Goal: Transaction & Acquisition: Purchase product/service

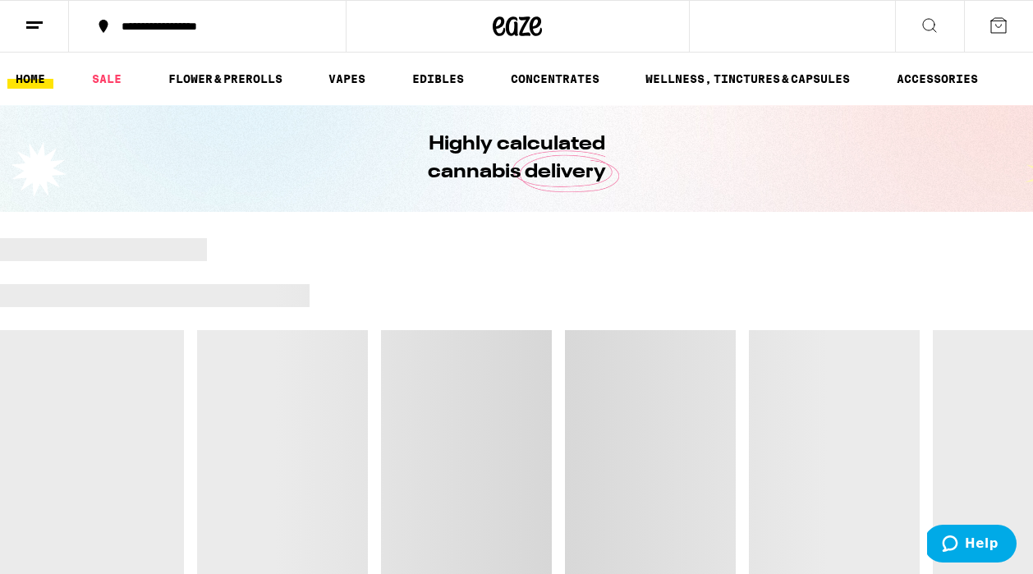
click at [182, 31] on div "**********" at bounding box center [217, 26] width 208 height 11
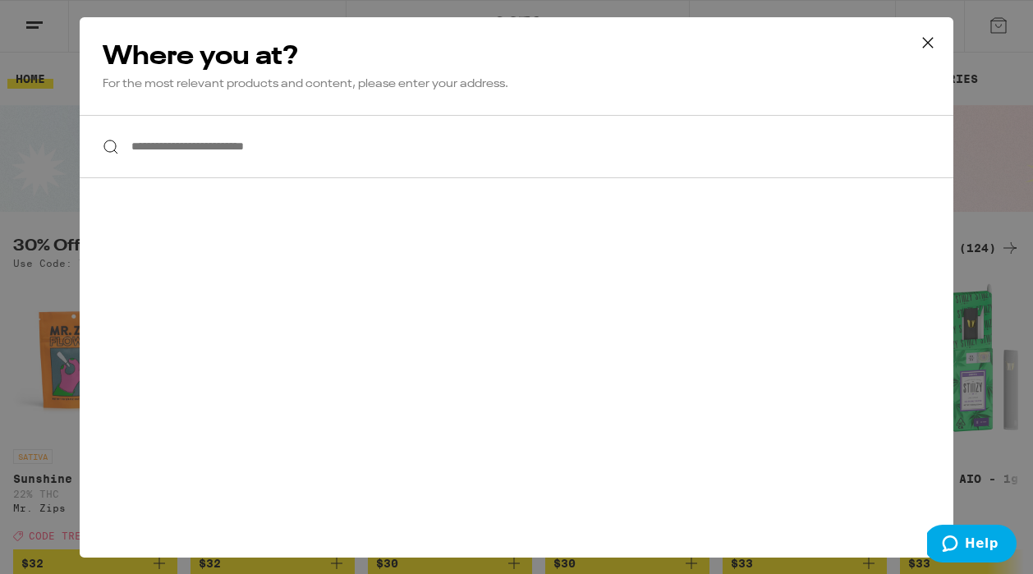
click at [218, 167] on input "**********" at bounding box center [517, 146] width 874 height 63
click at [932, 34] on icon at bounding box center [927, 42] width 25 height 25
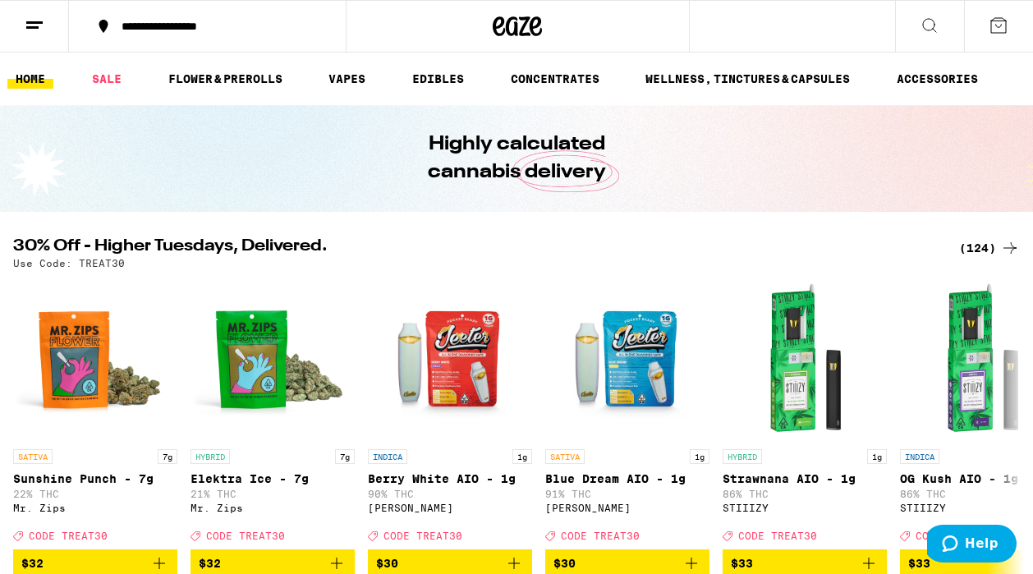
click at [126, 22] on div "**********" at bounding box center [217, 26] width 208 height 11
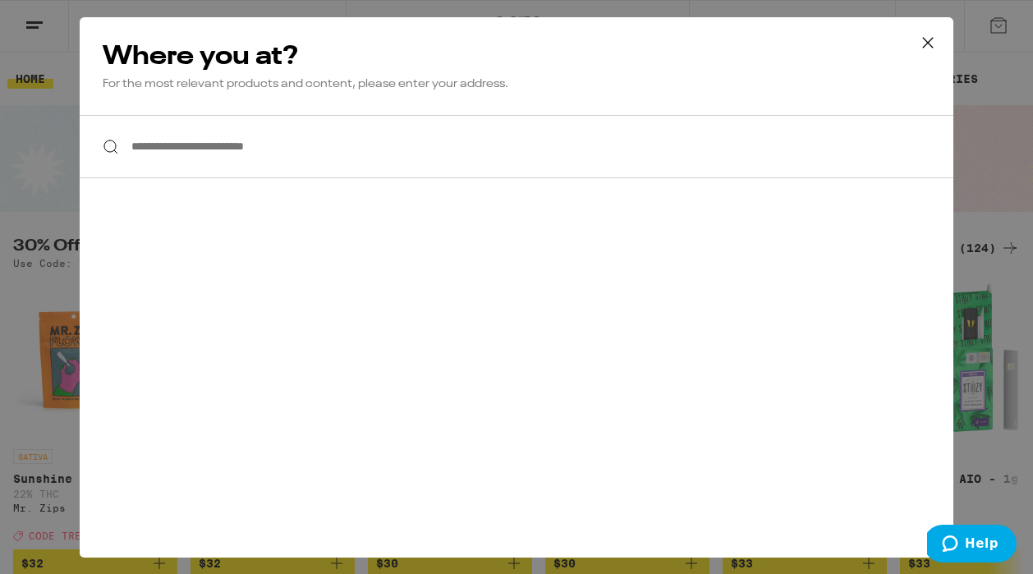
click at [201, 156] on input "**********" at bounding box center [517, 146] width 874 height 63
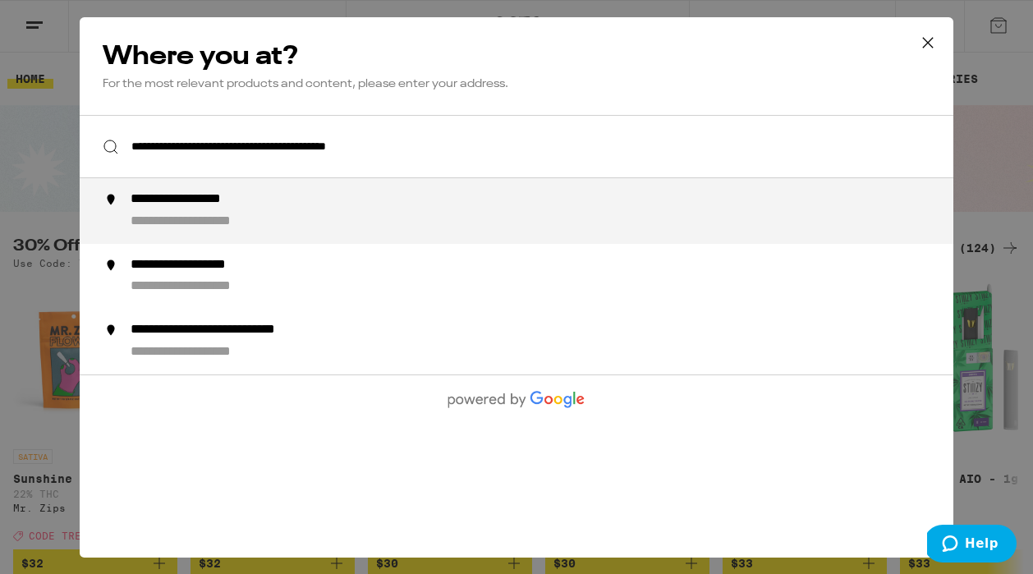
click at [227, 205] on div "**********" at bounding box center [207, 199] width 153 height 17
type input "**********"
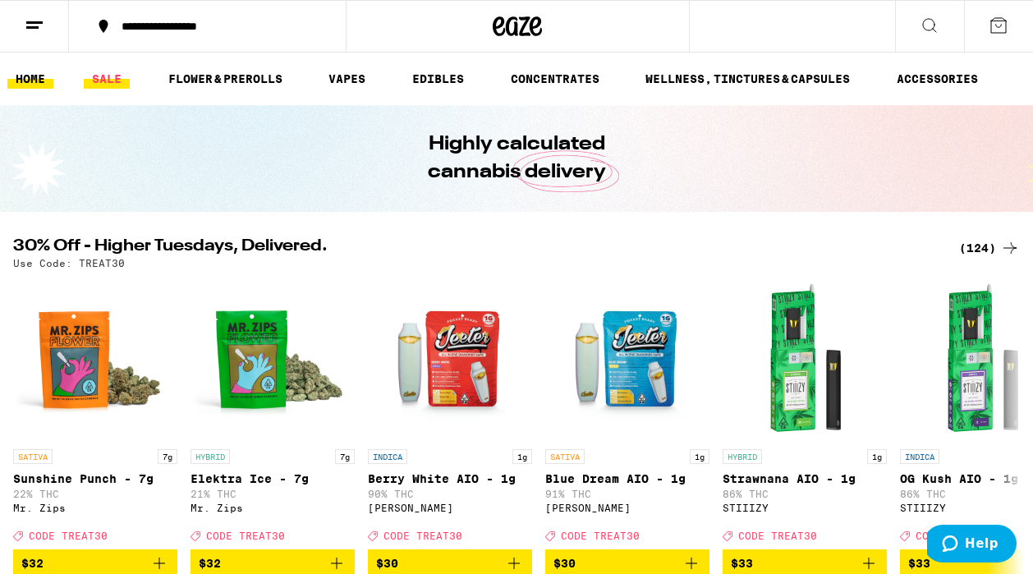
click at [100, 77] on link "SALE" at bounding box center [107, 79] width 46 height 20
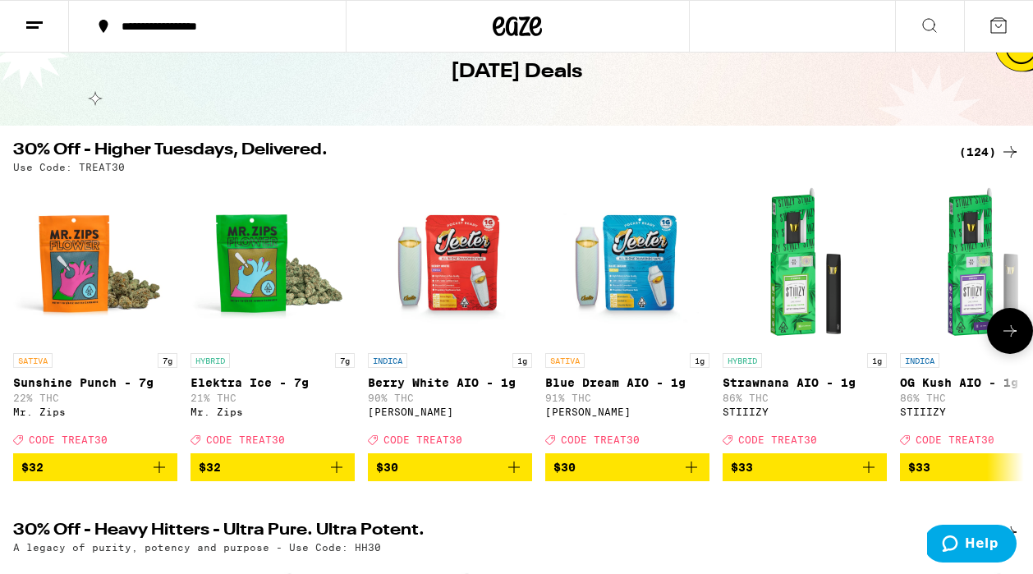
scroll to position [77, 0]
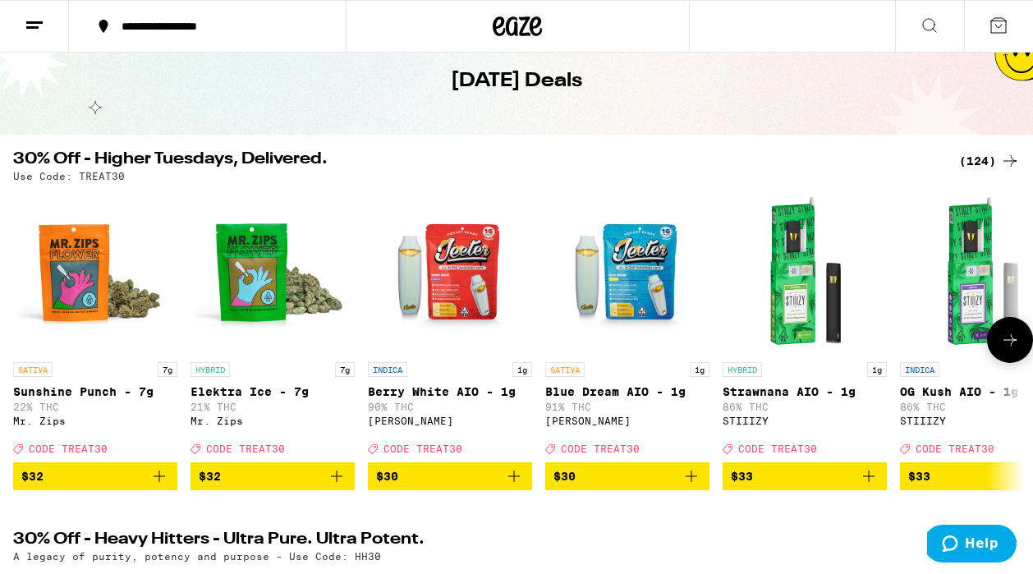
click at [1016, 360] on button at bounding box center [1010, 340] width 46 height 46
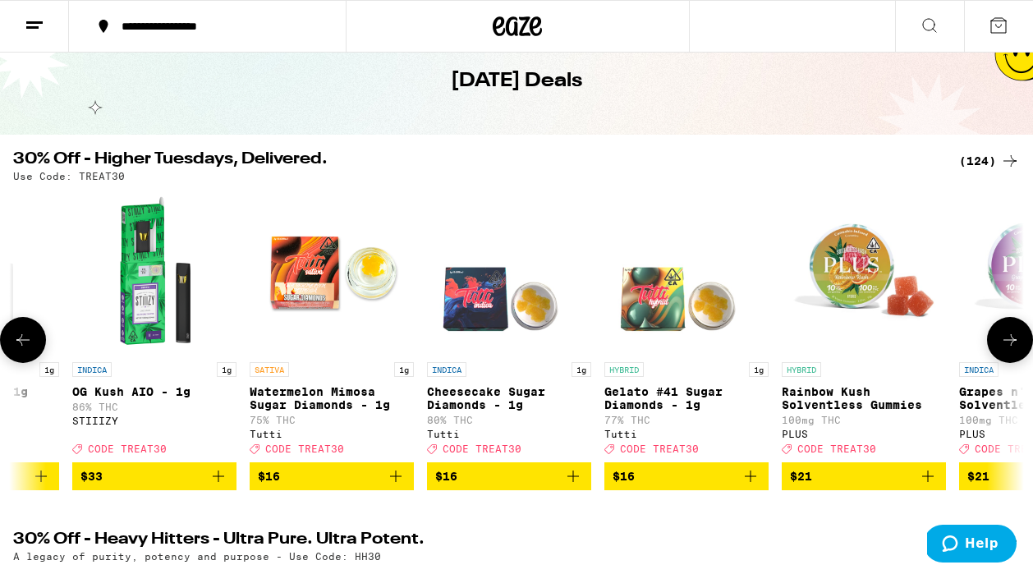
click at [1016, 360] on button at bounding box center [1010, 340] width 46 height 46
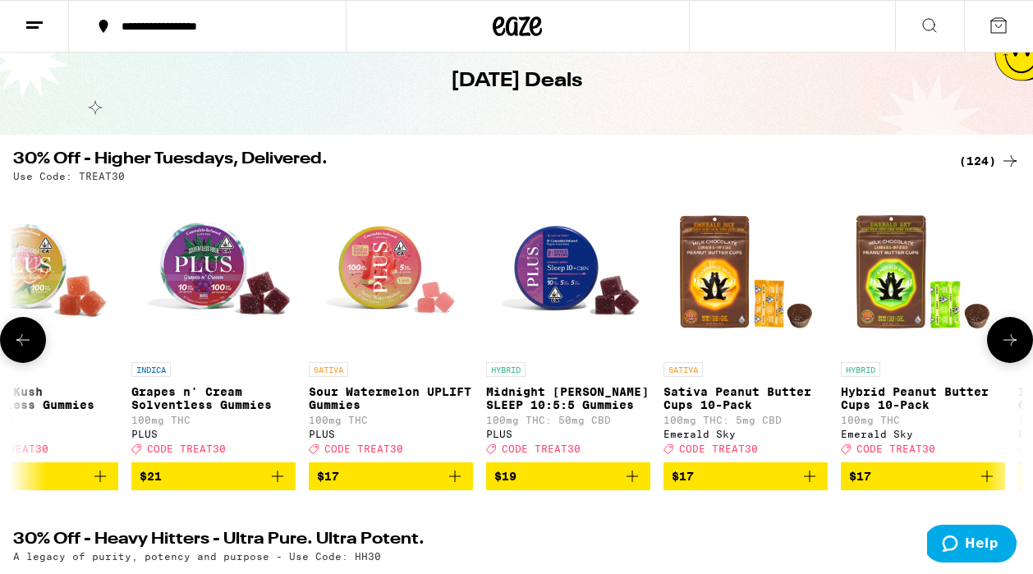
click at [1016, 360] on button at bounding box center [1010, 340] width 46 height 46
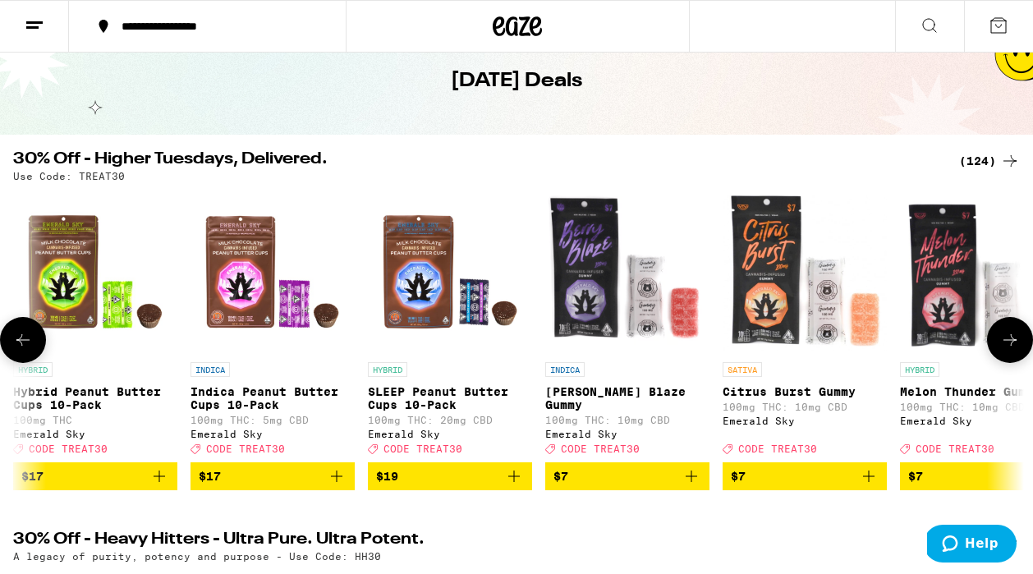
click at [1016, 360] on button at bounding box center [1010, 340] width 46 height 46
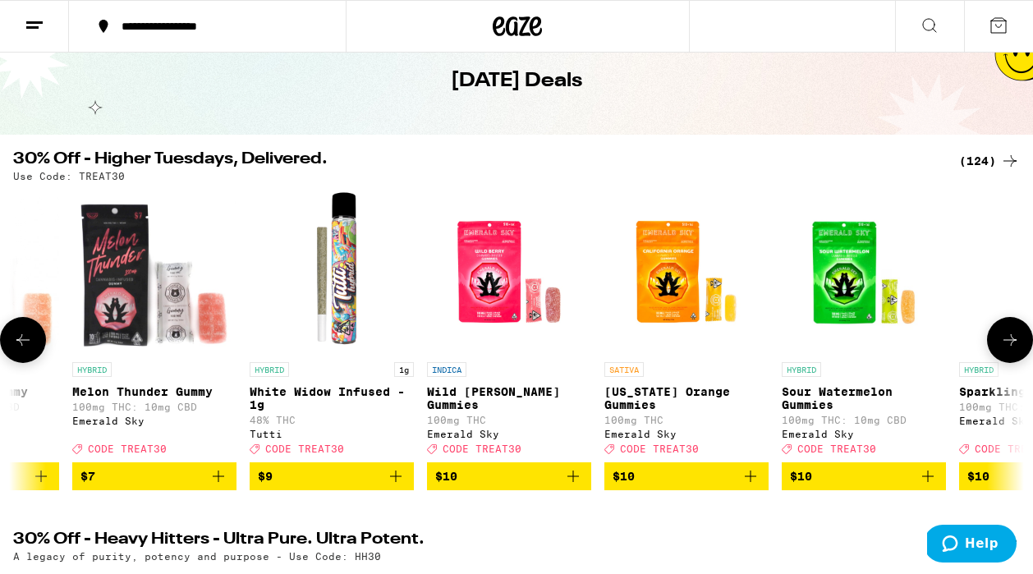
click at [1016, 360] on button at bounding box center [1010, 340] width 46 height 46
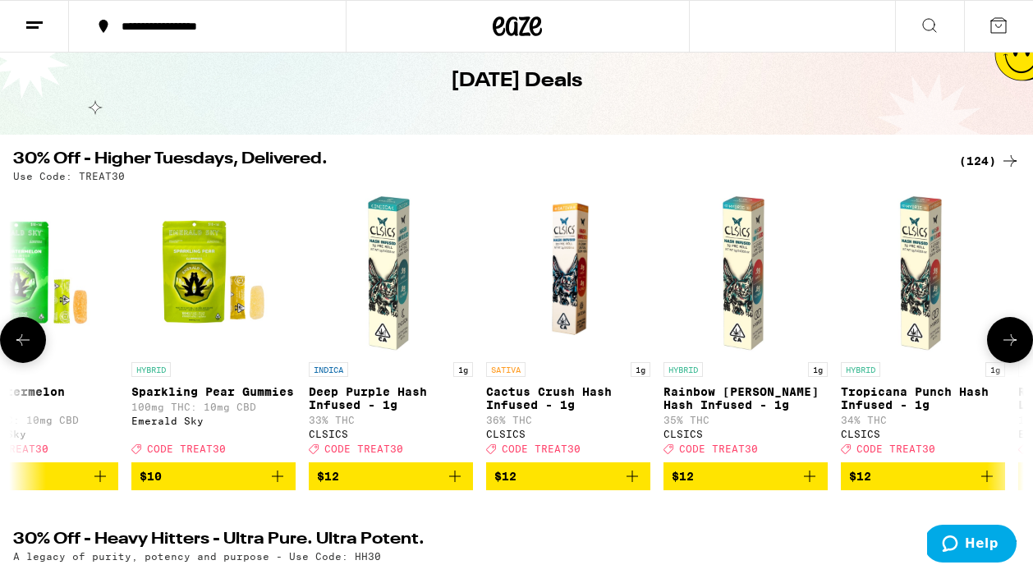
click at [1016, 360] on button at bounding box center [1010, 340] width 46 height 46
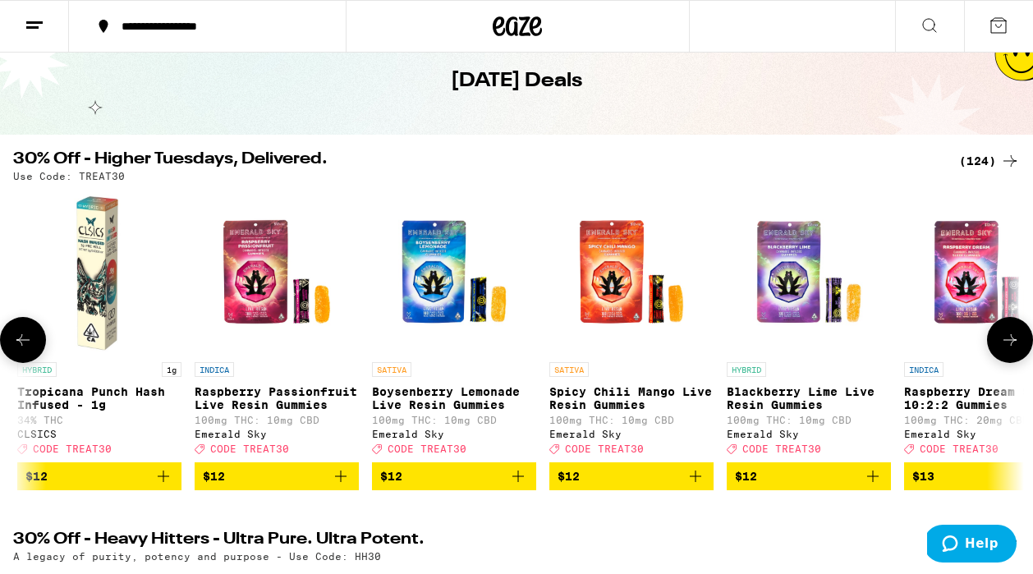
click at [1016, 360] on button at bounding box center [1010, 340] width 46 height 46
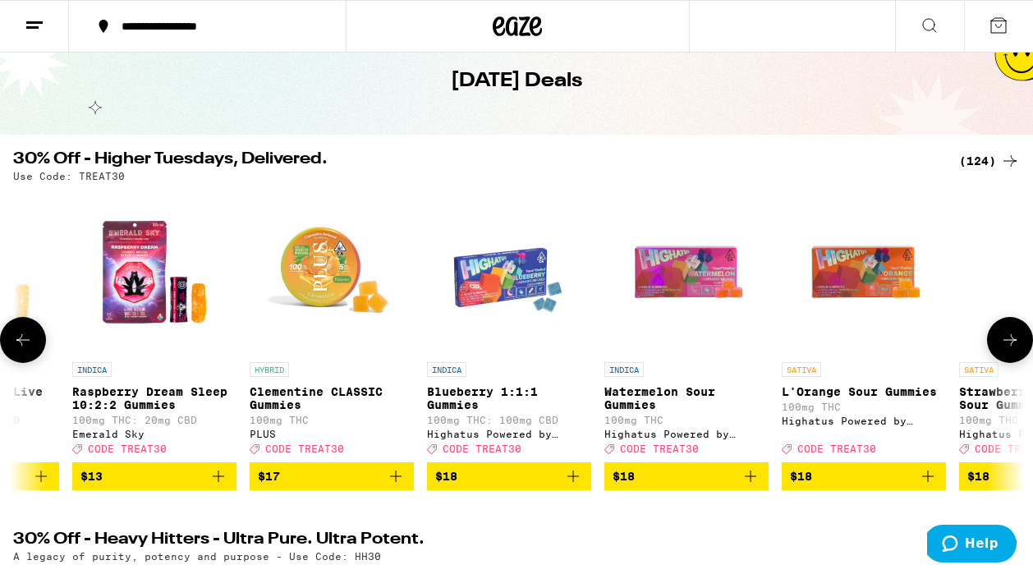
scroll to position [0, 0]
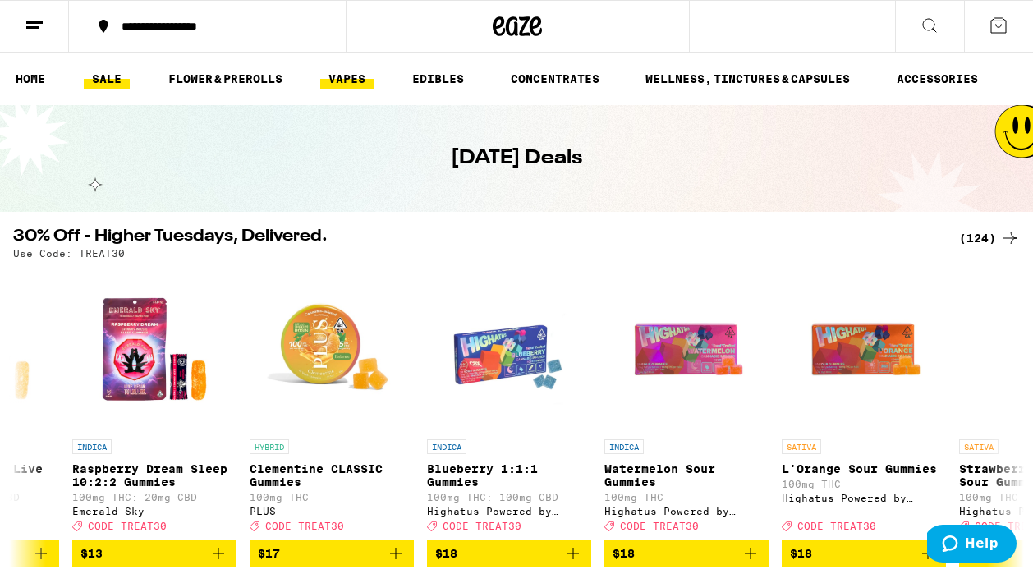
click at [340, 73] on link "VAPES" at bounding box center [346, 79] width 53 height 20
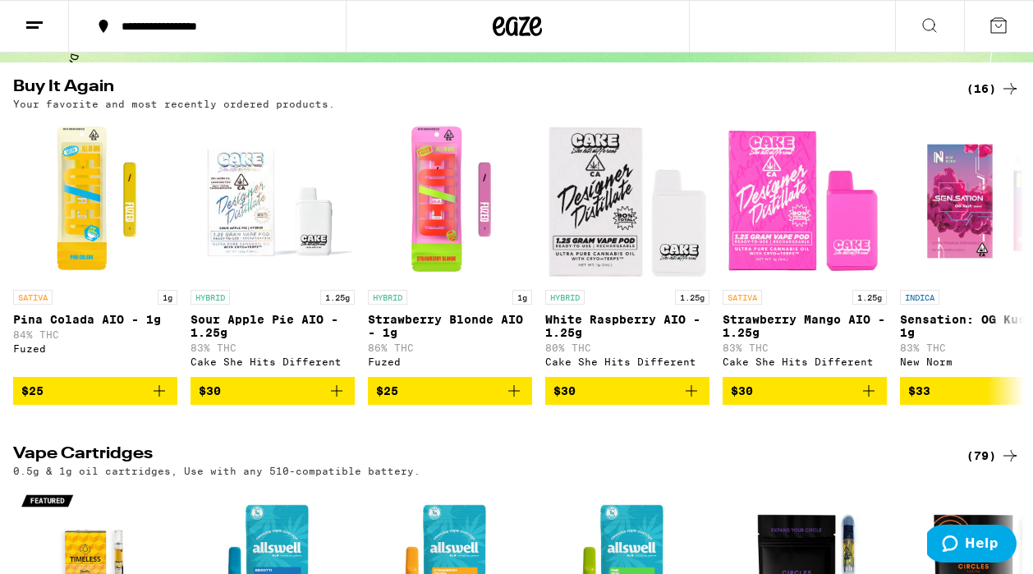
scroll to position [143, 0]
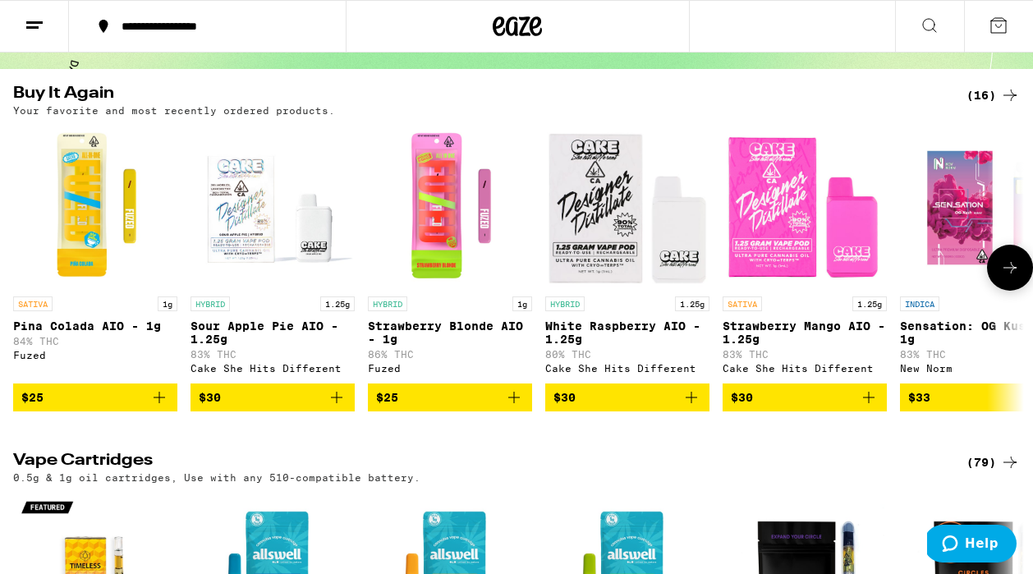
click at [1012, 273] on icon at bounding box center [1009, 267] width 13 height 11
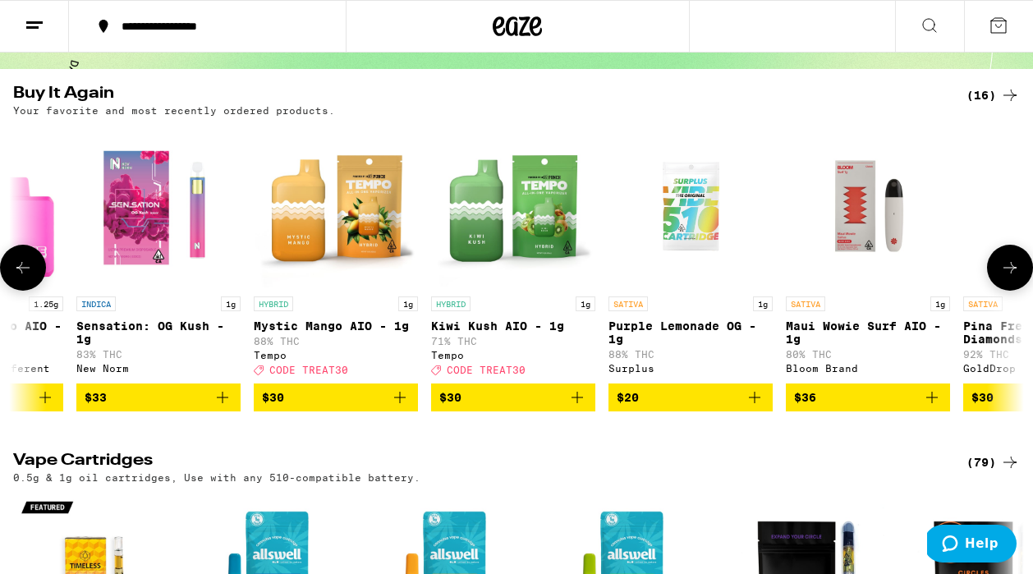
scroll to position [0, 828]
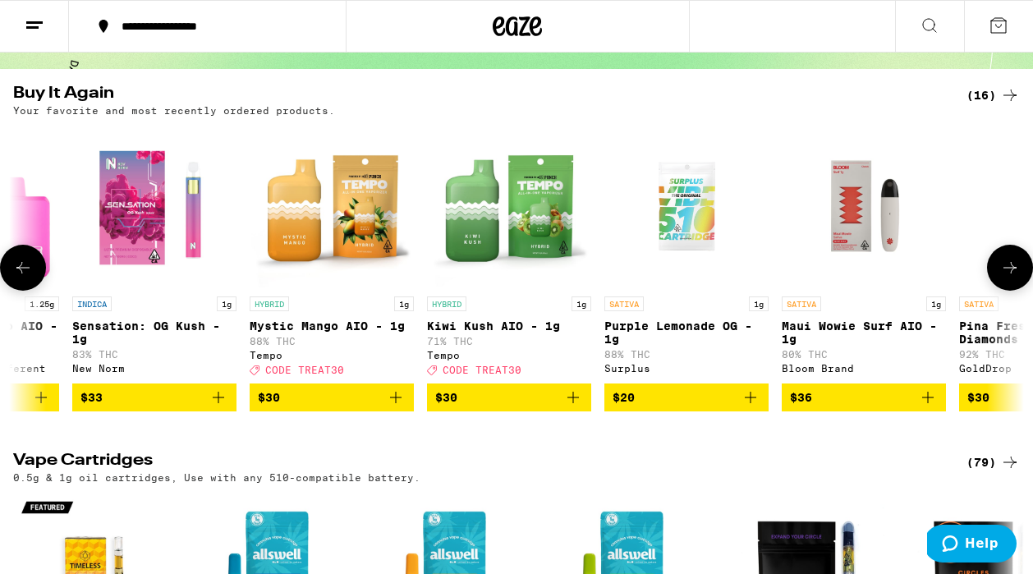
click at [1004, 278] on icon at bounding box center [1010, 268] width 20 height 20
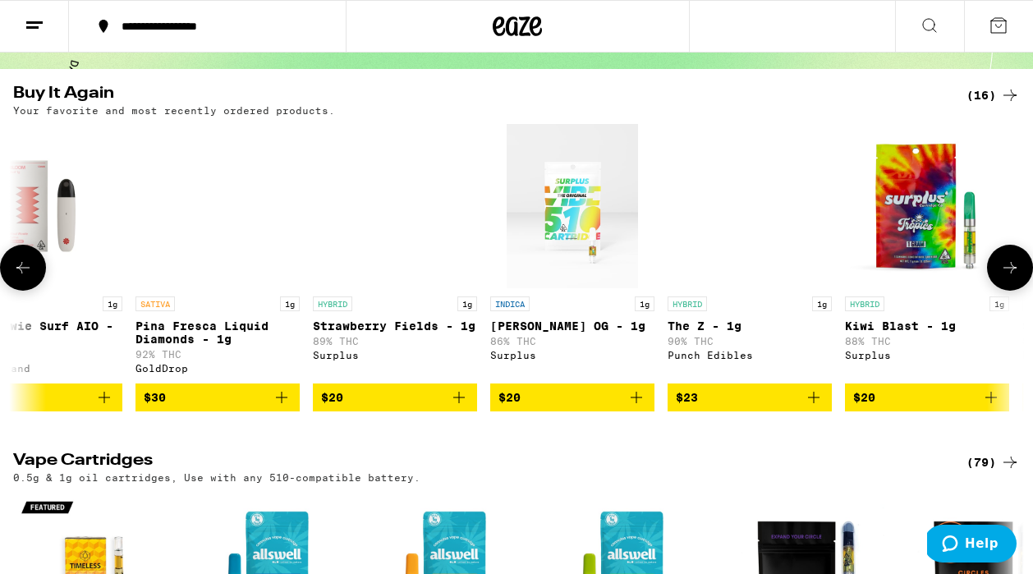
scroll to position [0, 1655]
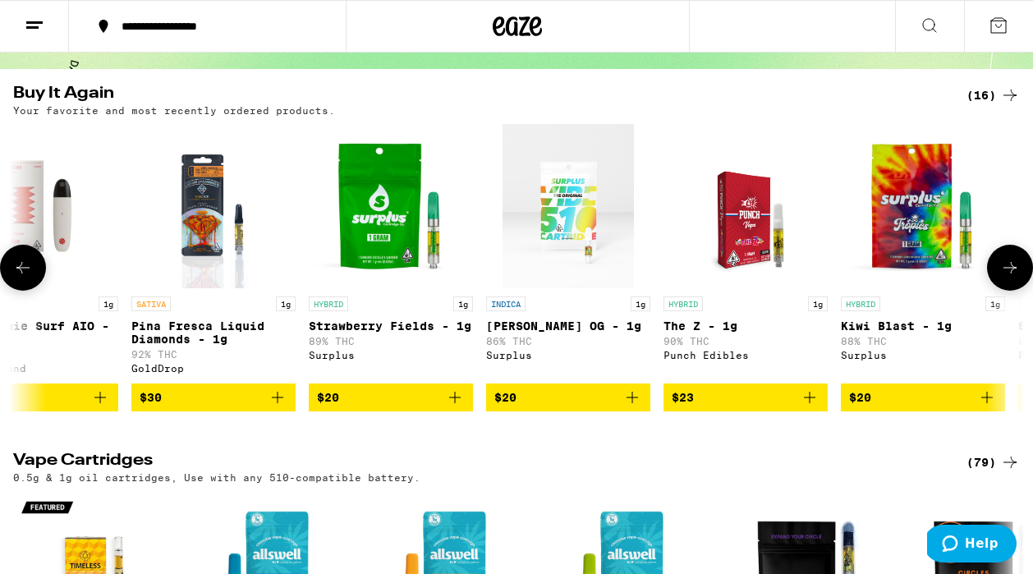
click at [33, 282] on button at bounding box center [23, 268] width 46 height 46
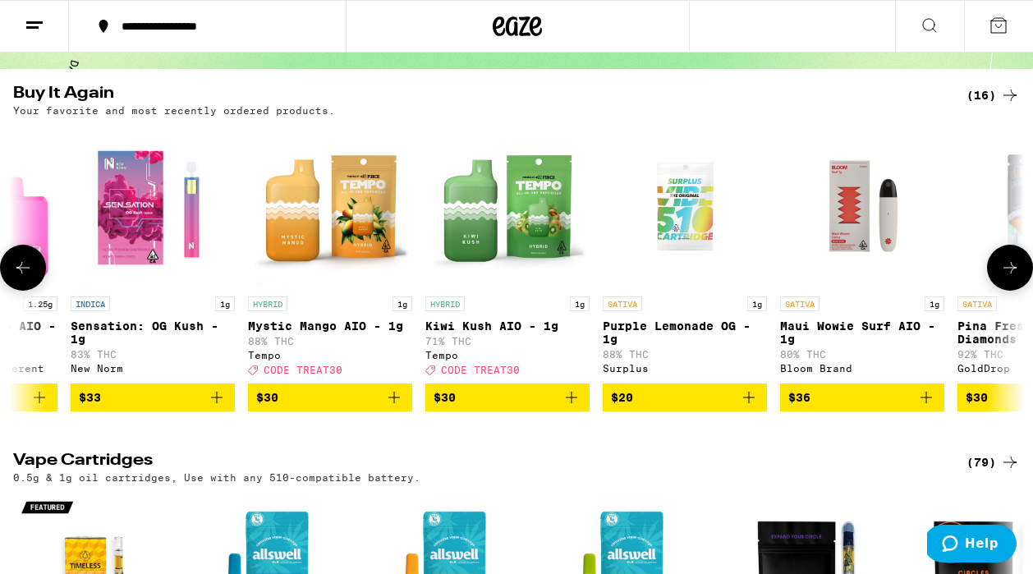
scroll to position [0, 828]
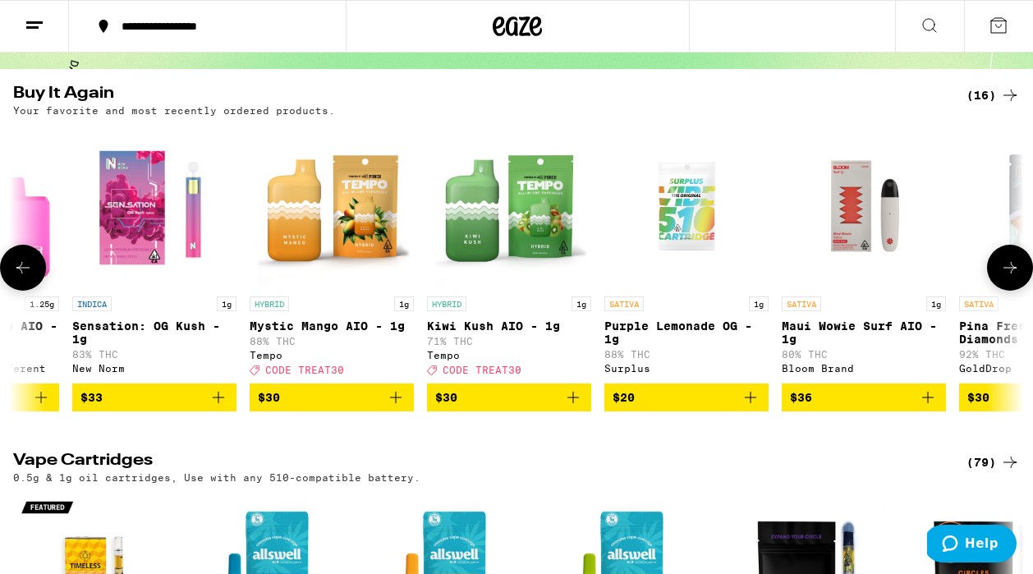
click at [1012, 291] on button at bounding box center [1010, 268] width 46 height 46
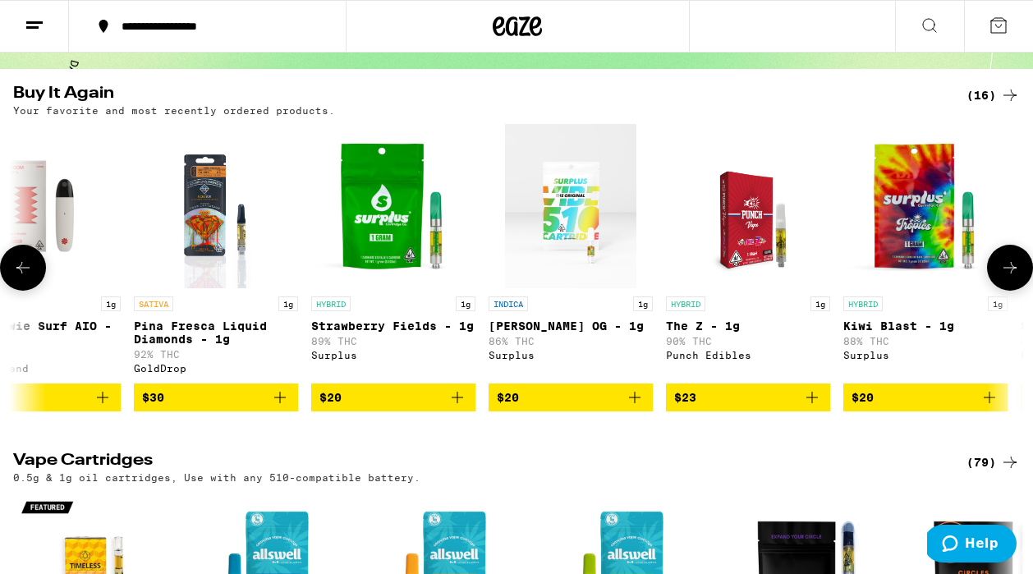
scroll to position [0, 1655]
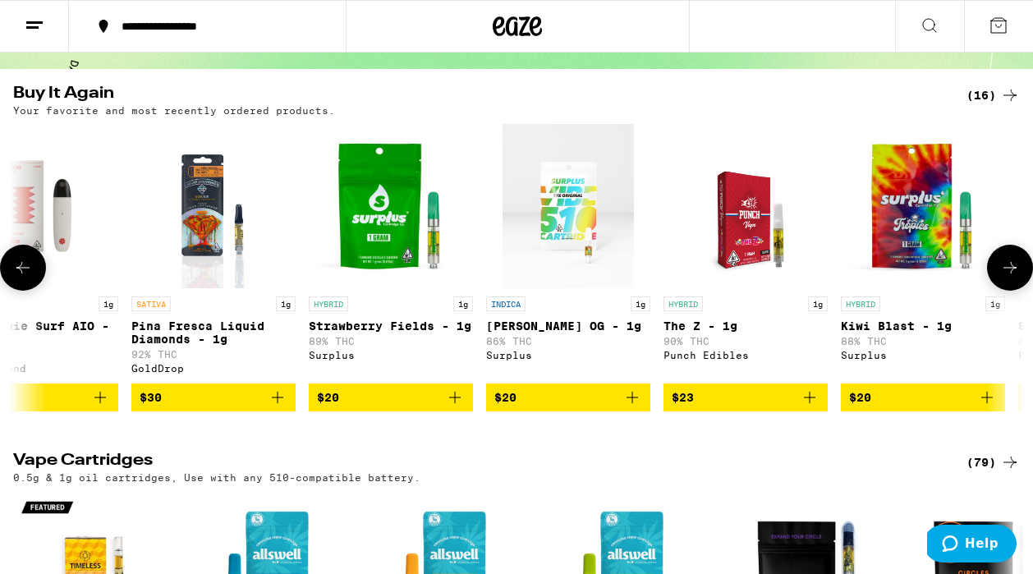
click at [277, 403] on icon "Add to bag" at bounding box center [277, 397] width 11 height 11
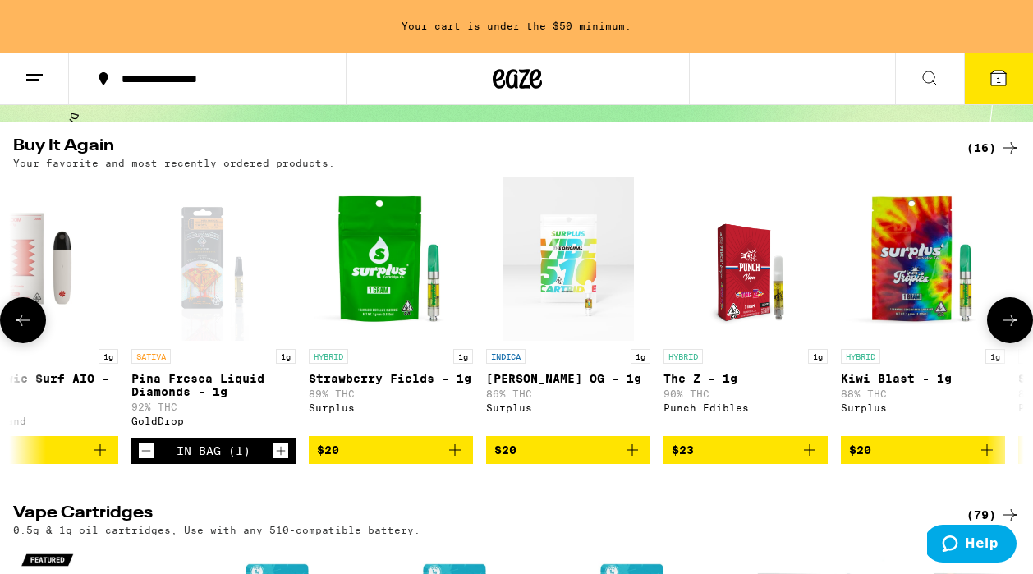
scroll to position [195, 0]
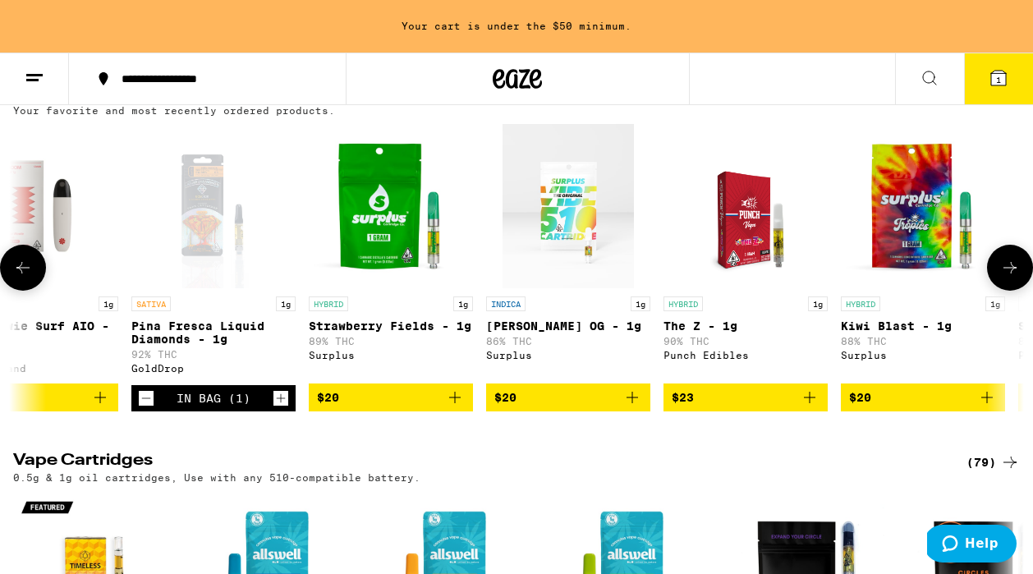
click at [452, 407] on icon "Add to bag" at bounding box center [455, 398] width 20 height 20
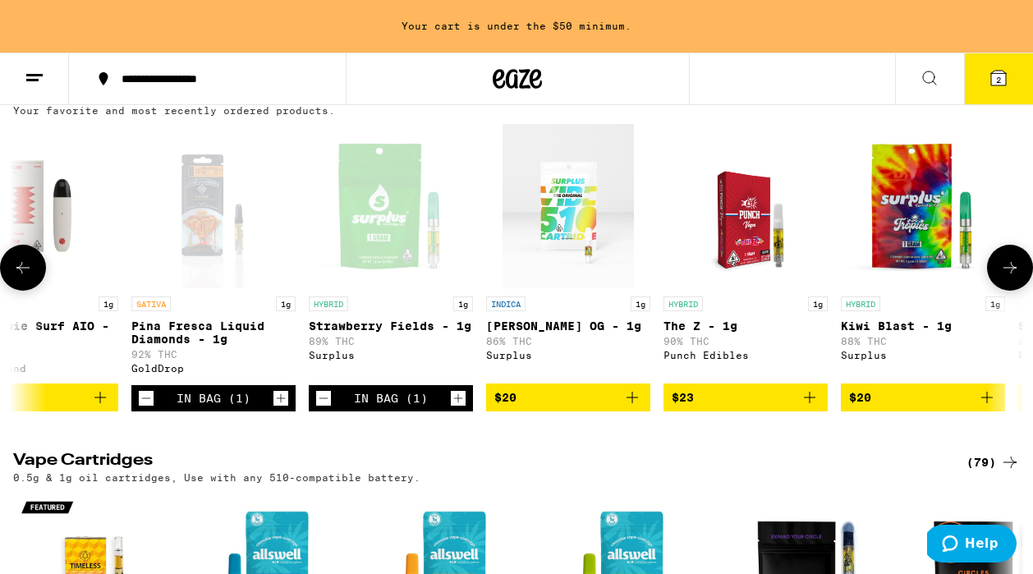
scroll to position [143, 0]
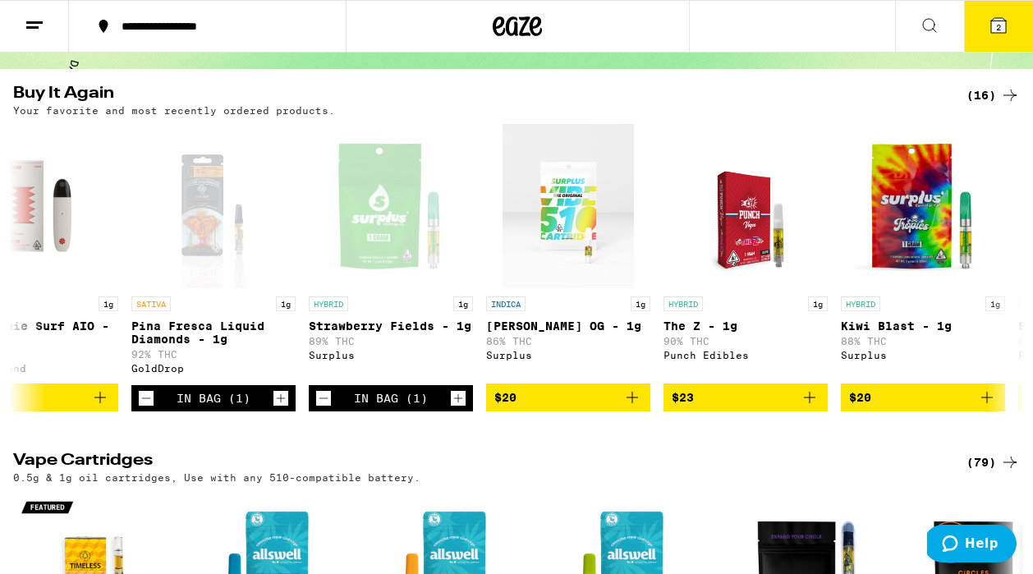
click at [999, 29] on span "2" at bounding box center [998, 27] width 5 height 10
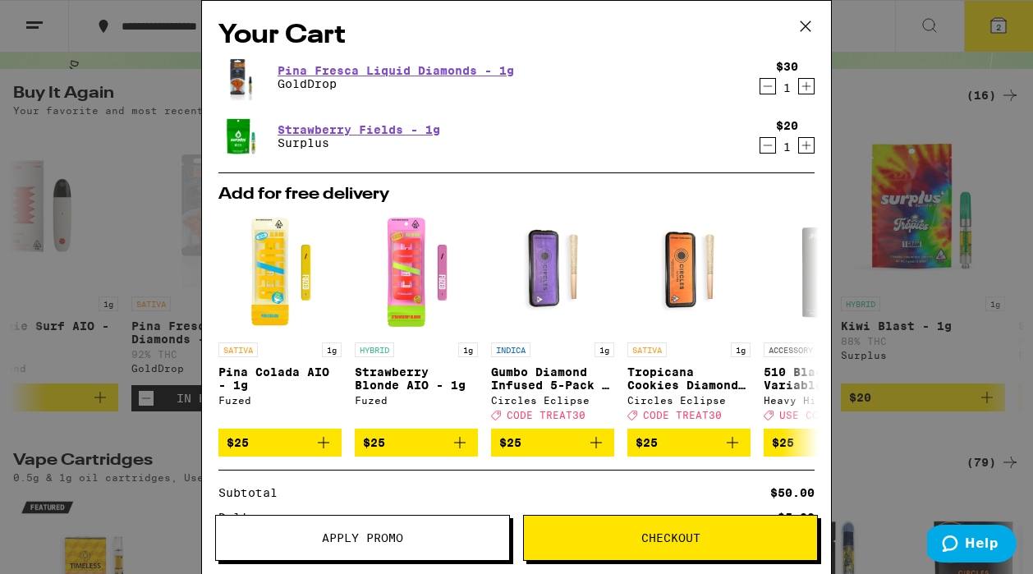
click at [718, 522] on button "Checkout" at bounding box center [670, 538] width 295 height 46
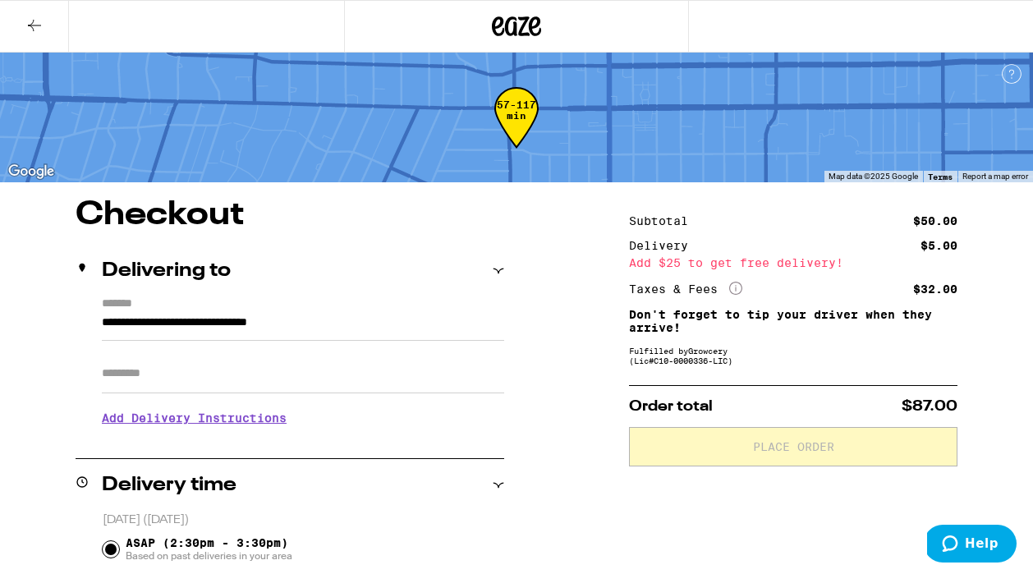
click at [197, 373] on input "Apt/Suite" at bounding box center [303, 373] width 402 height 39
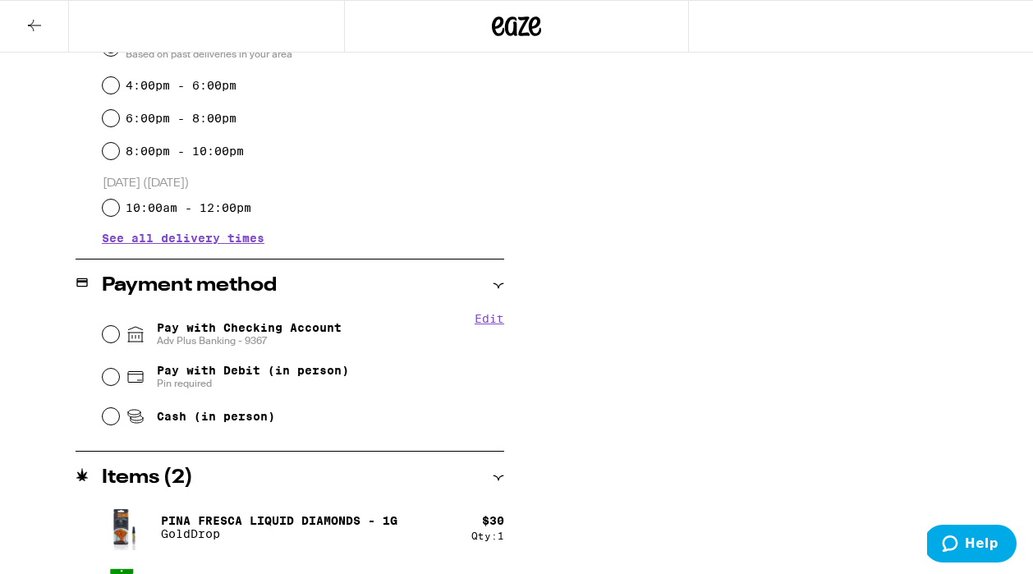
scroll to position [553, 0]
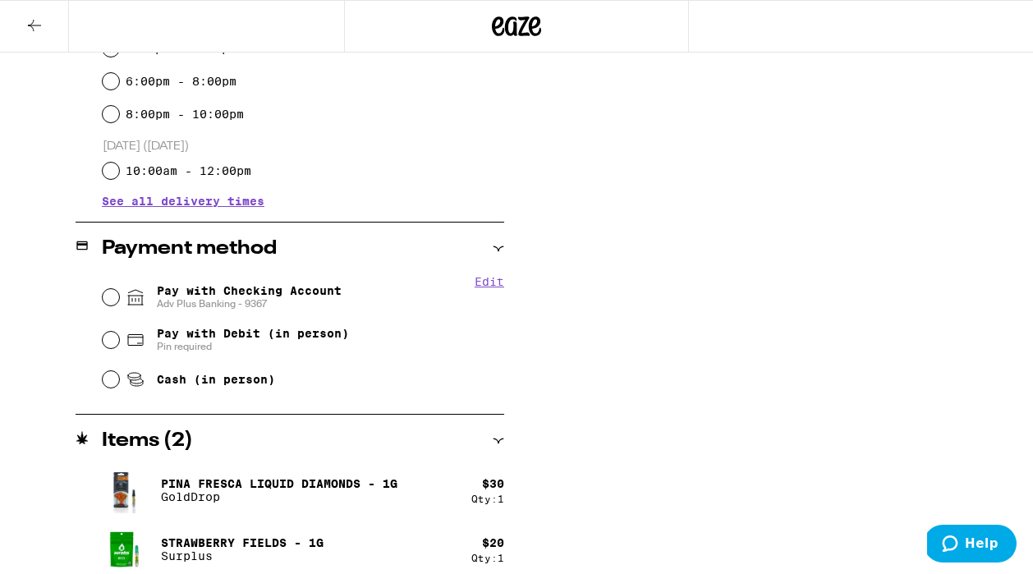
type input "*******"
click at [114, 301] on input "Pay with Checking Account Adv Plus Banking - 9367" at bounding box center [111, 297] width 16 height 16
radio input "true"
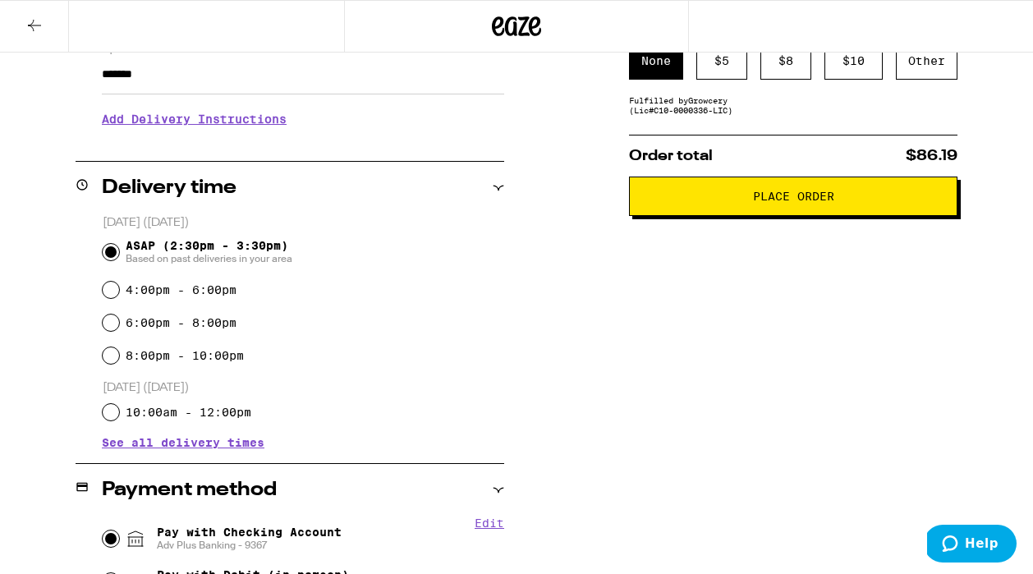
scroll to position [0, 0]
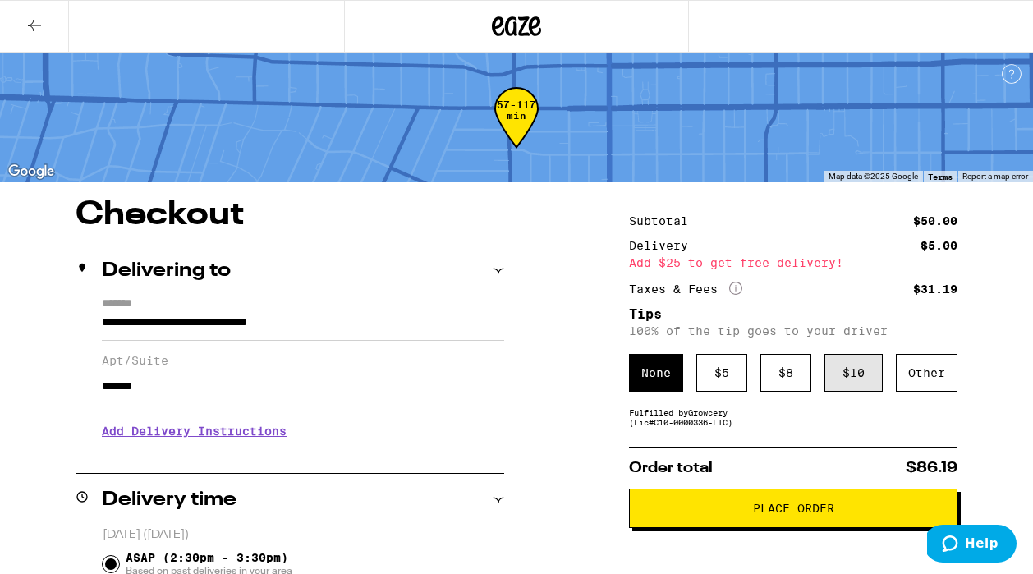
click at [851, 376] on div "$ 10" at bounding box center [853, 373] width 58 height 38
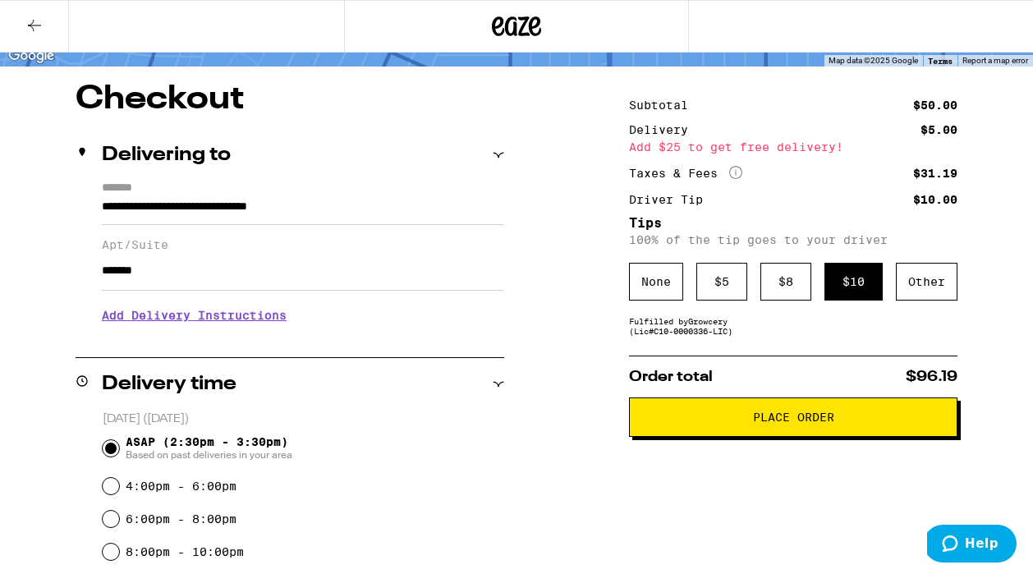
scroll to position [130, 0]
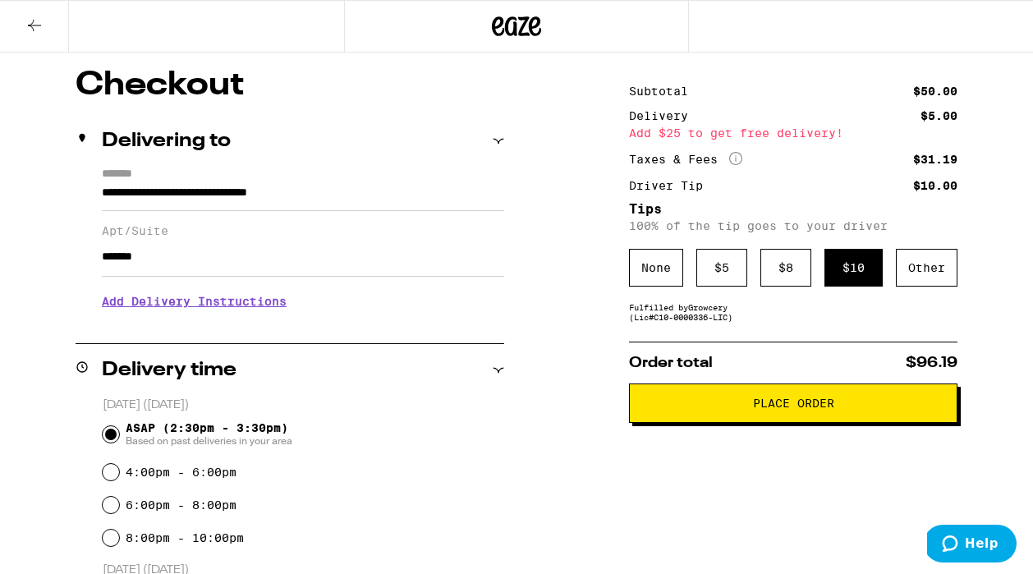
click at [808, 409] on span "Place Order" at bounding box center [793, 402] width 81 height 11
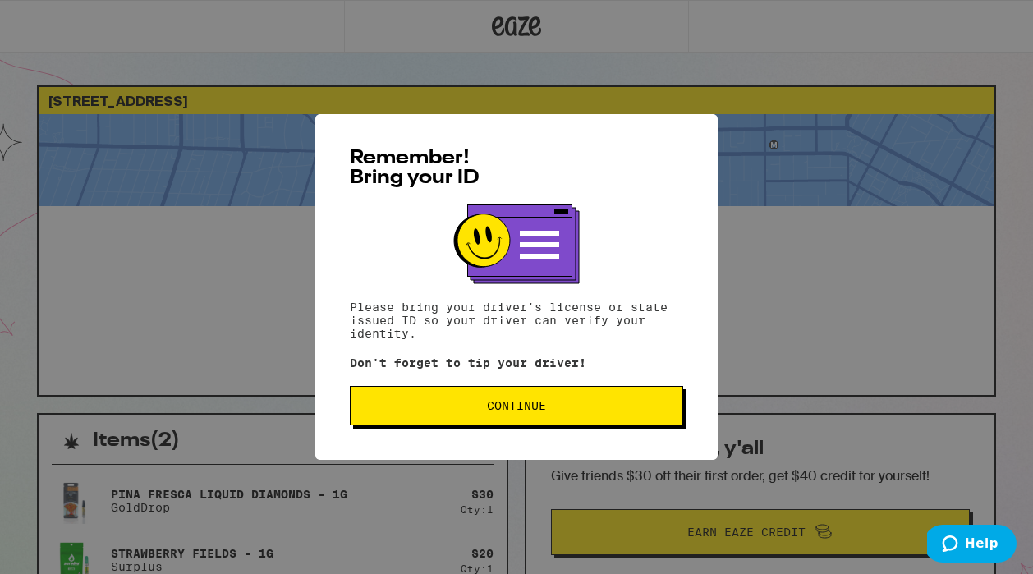
click at [516, 411] on span "Continue" at bounding box center [516, 405] width 59 height 11
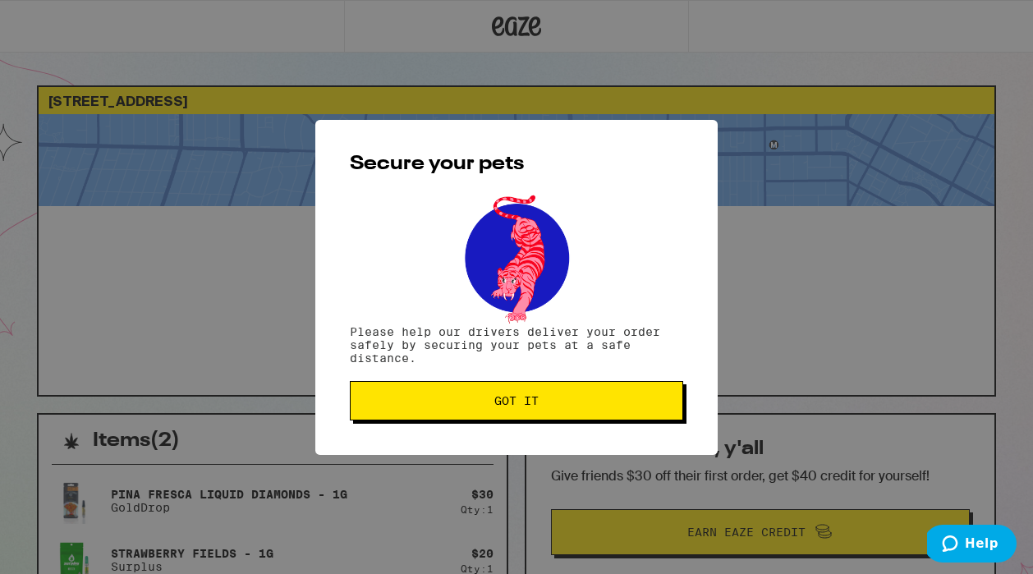
click at [516, 413] on button "Got it" at bounding box center [516, 400] width 333 height 39
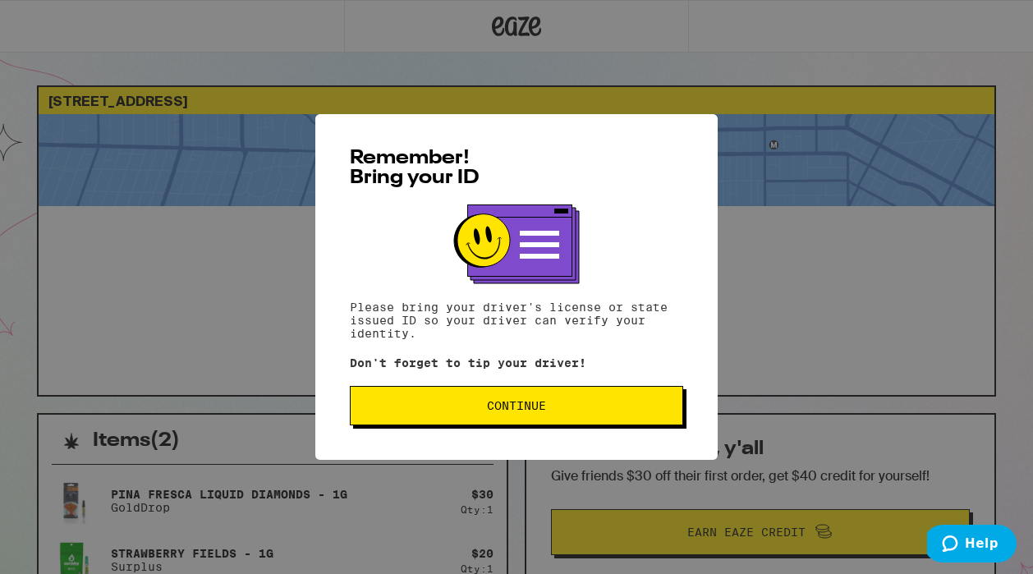
click at [548, 401] on button "Continue" at bounding box center [516, 405] width 333 height 39
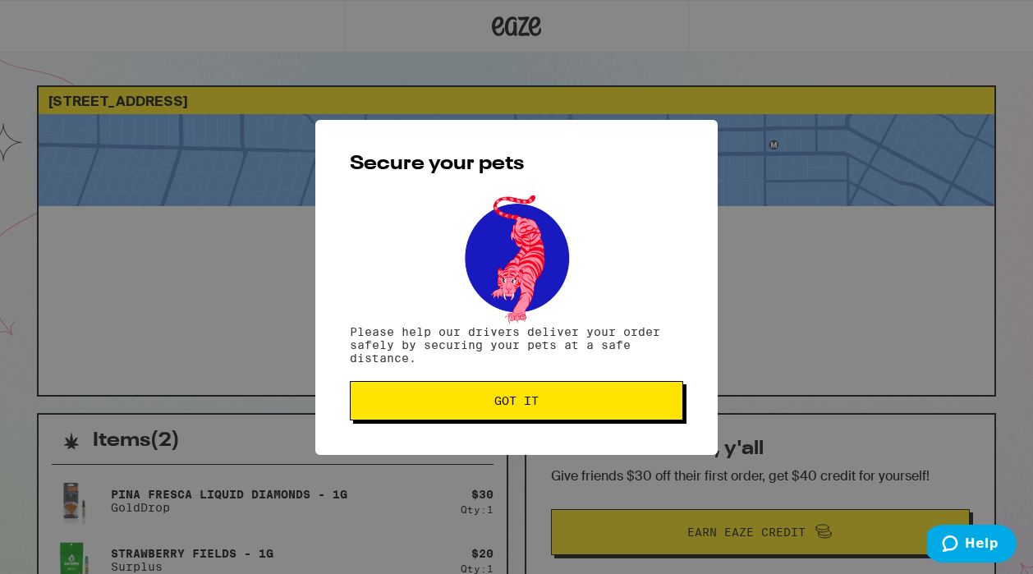
click at [548, 401] on span "Got it" at bounding box center [516, 400] width 305 height 11
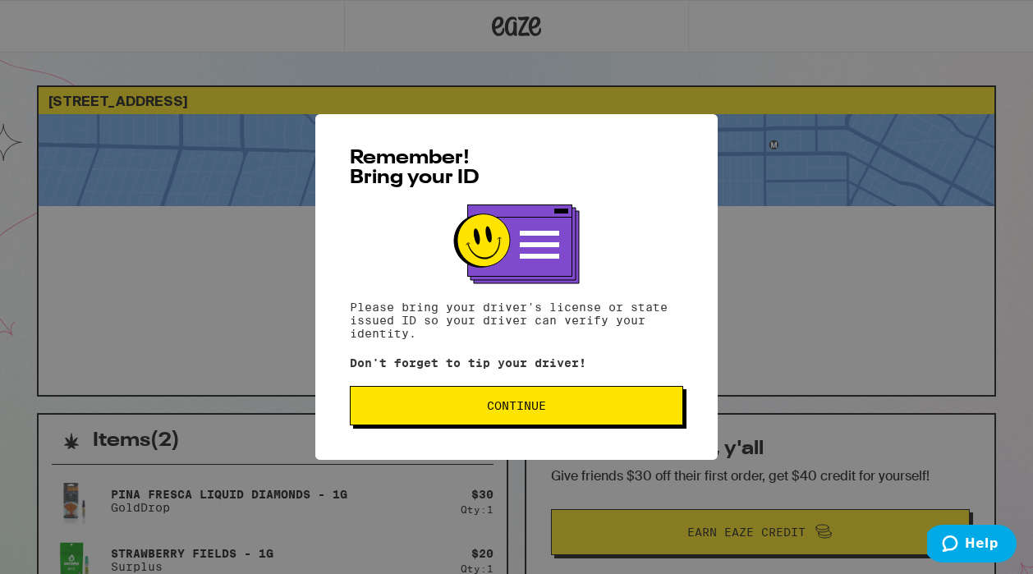
click at [503, 411] on span "Continue" at bounding box center [516, 405] width 59 height 11
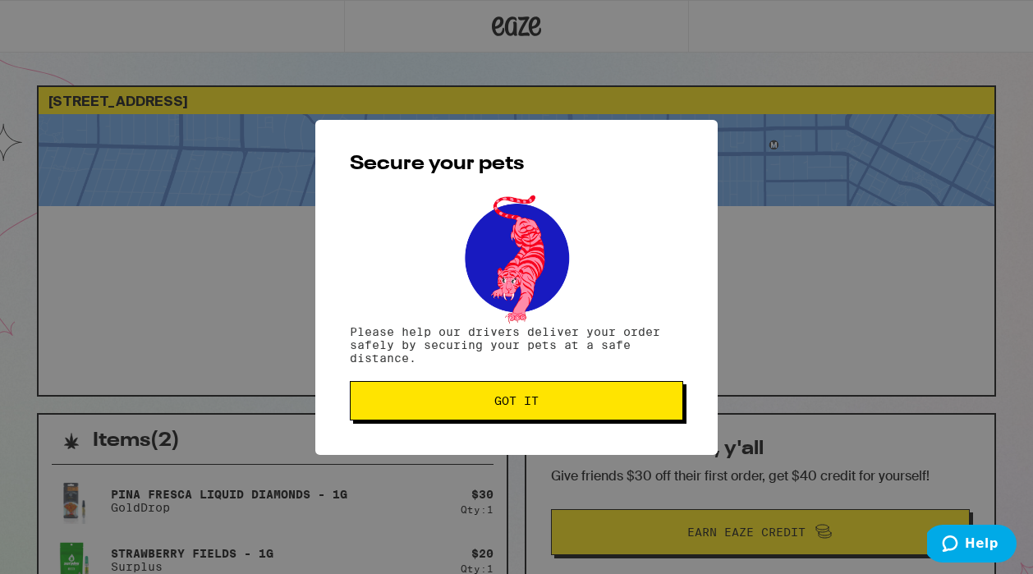
click at [503, 412] on button "Got it" at bounding box center [516, 400] width 333 height 39
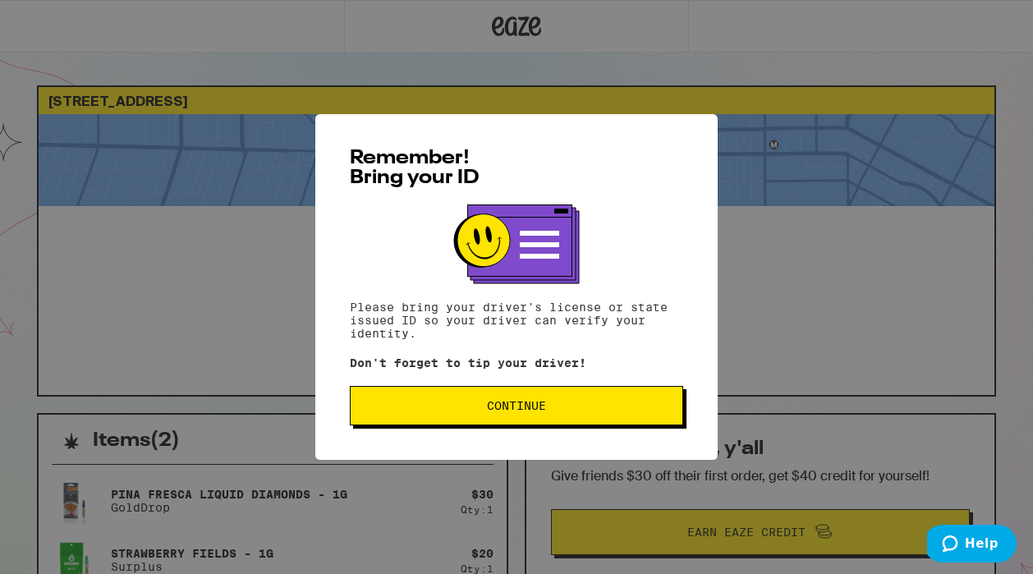
click at [511, 421] on button "Continue" at bounding box center [516, 405] width 333 height 39
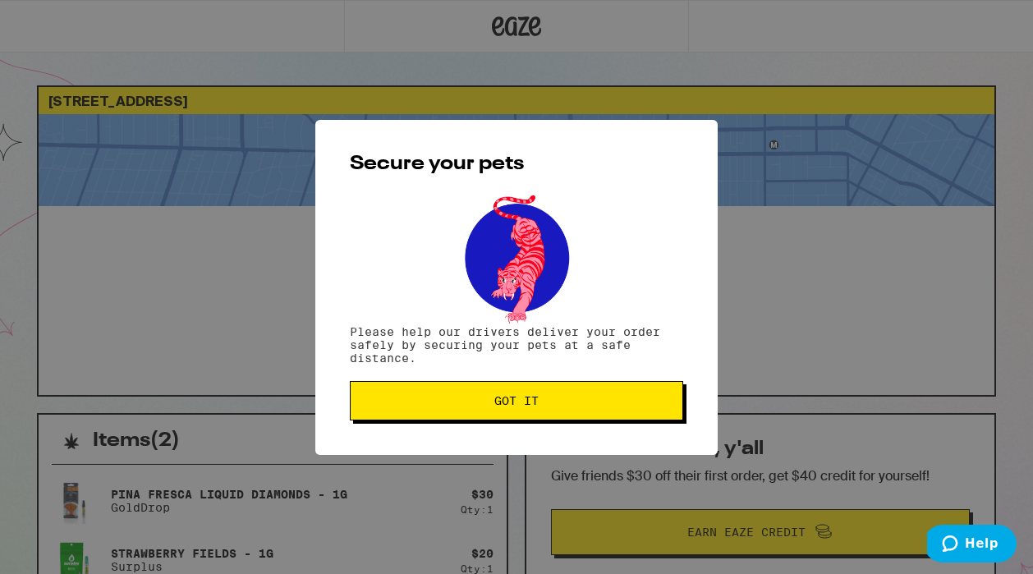
click at [511, 420] on button "Got it" at bounding box center [516, 400] width 333 height 39
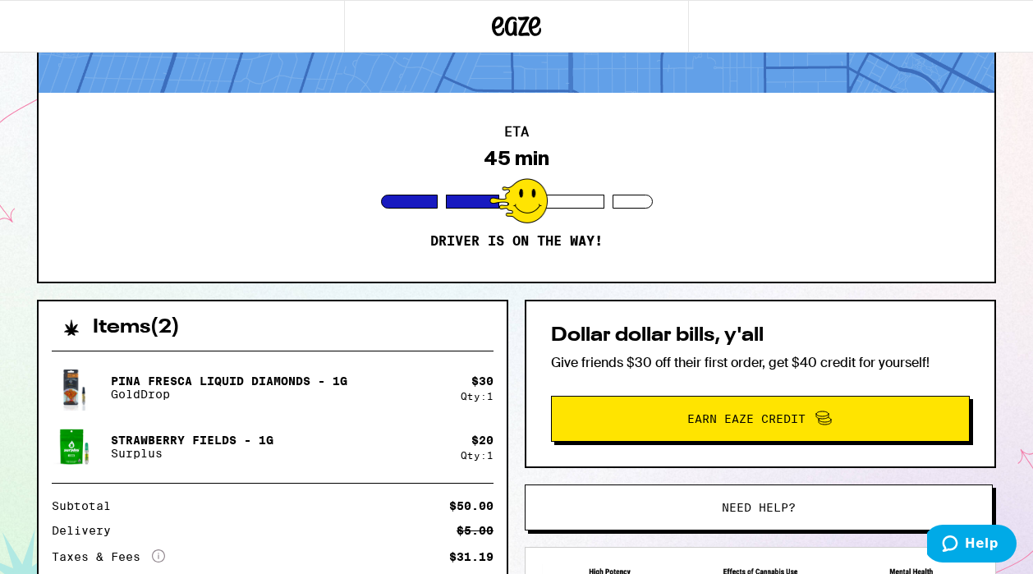
scroll to position [108, 0]
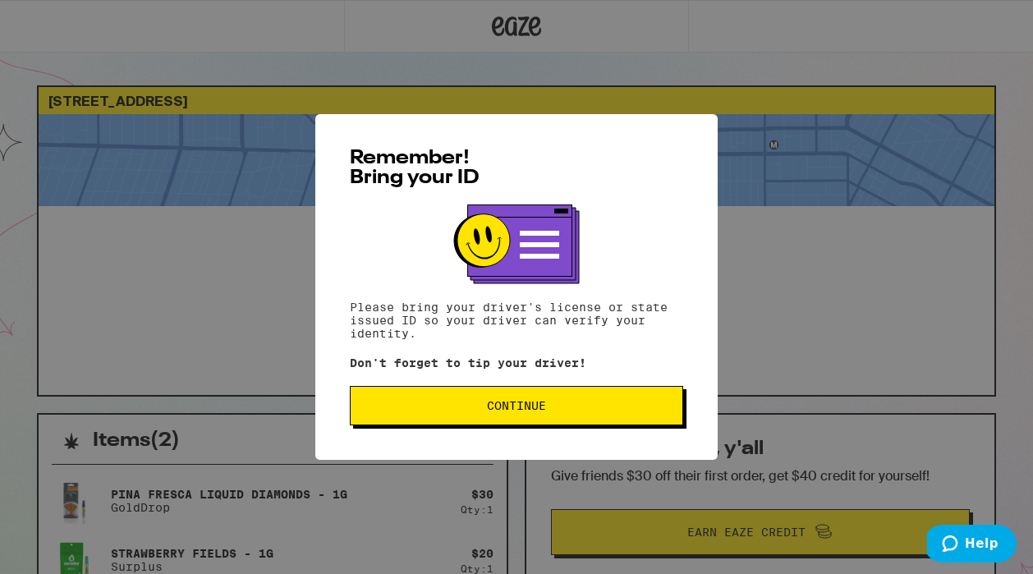
click at [498, 411] on span "Continue" at bounding box center [516, 405] width 59 height 11
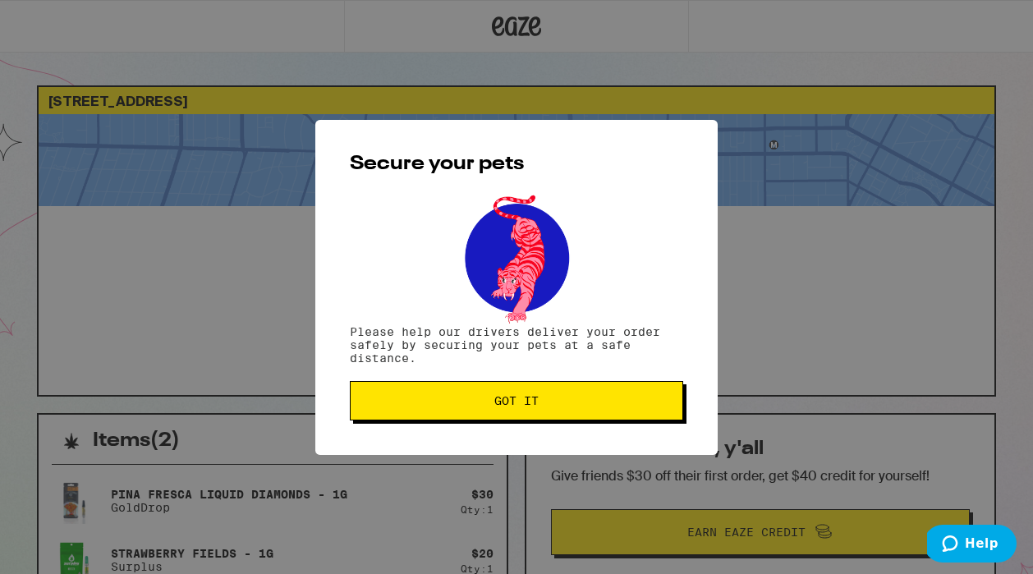
click at [498, 411] on button "Got it" at bounding box center [516, 400] width 333 height 39
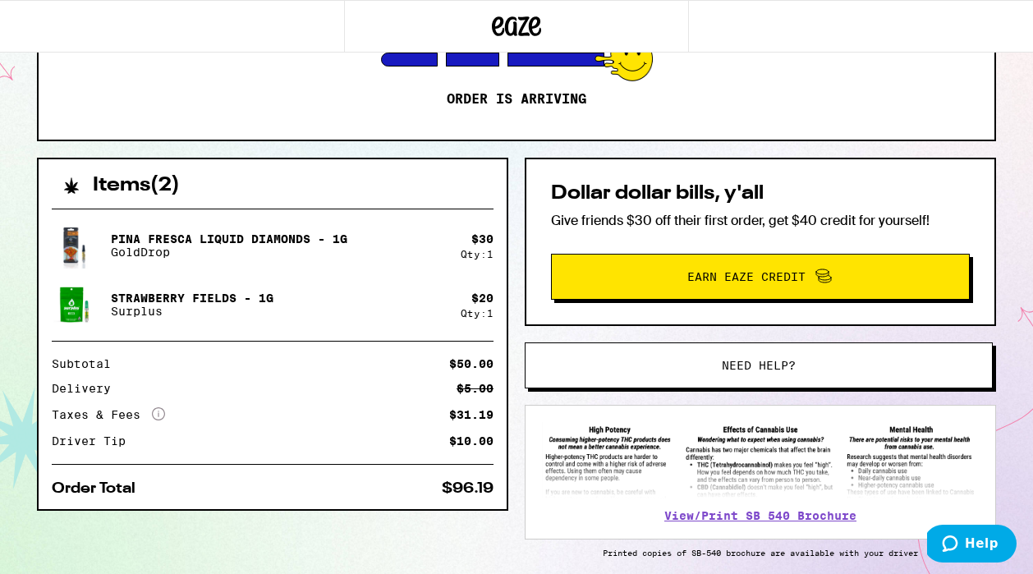
scroll to position [325, 0]
